Goal: Find contact information

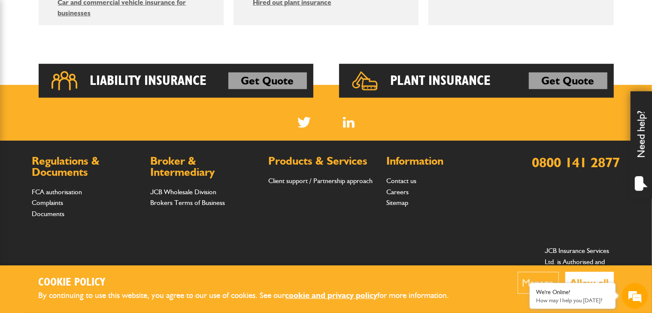
scroll to position [697, 0]
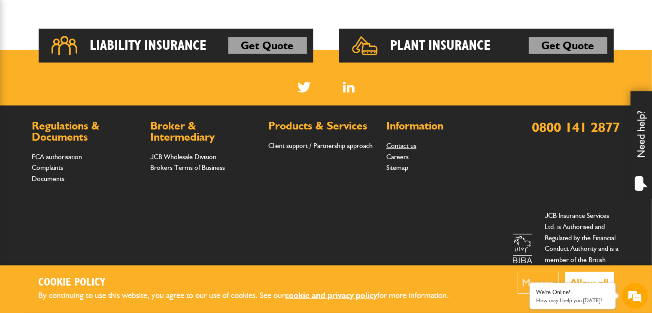
click at [408, 148] on link "Contact us" at bounding box center [401, 146] width 30 height 8
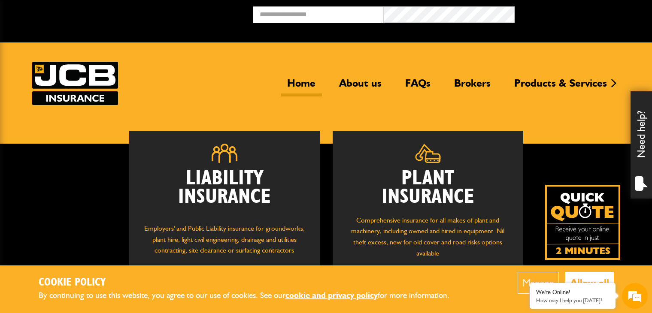
scroll to position [697, 0]
